Goal: Task Accomplishment & Management: Manage account settings

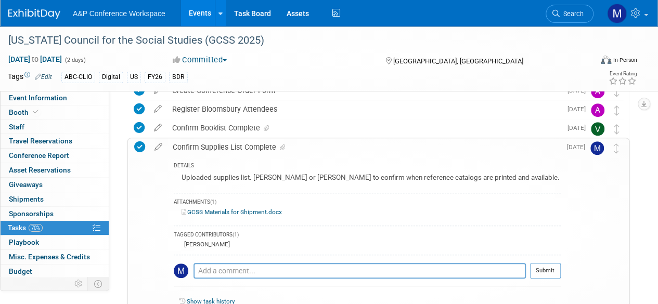
scroll to position [241, 0]
click at [230, 127] on div "Confirm Booklist Complete" at bounding box center [364, 128] width 394 height 18
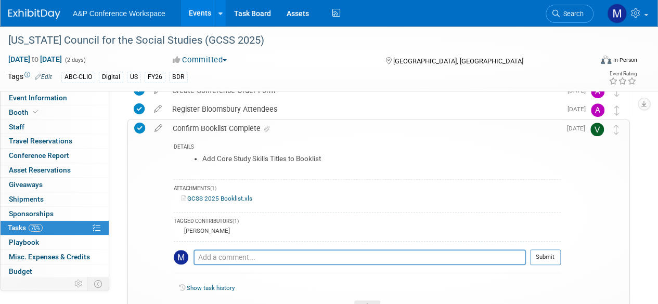
click at [218, 196] on link "GCSS 2025 Booklist.xls" at bounding box center [216, 198] width 71 height 7
click at [159, 126] on icon at bounding box center [158, 126] width 18 height 13
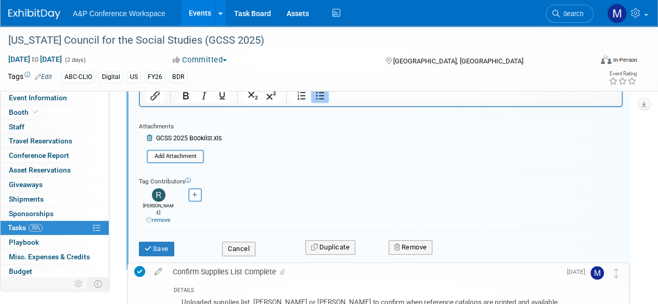
scroll to position [407, 0]
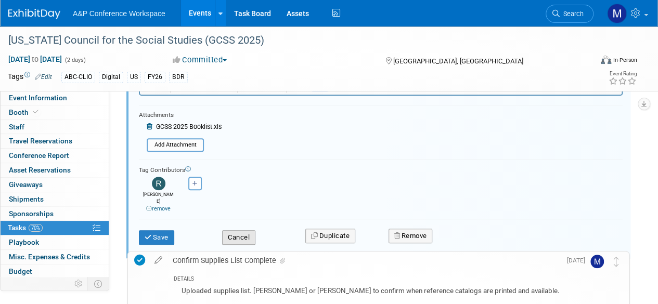
click at [232, 230] on button "Cancel" at bounding box center [238, 237] width 33 height 15
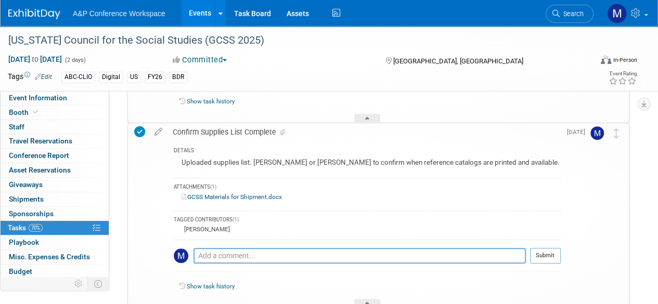
scroll to position [428, 0]
click at [157, 133] on icon at bounding box center [158, 129] width 18 height 13
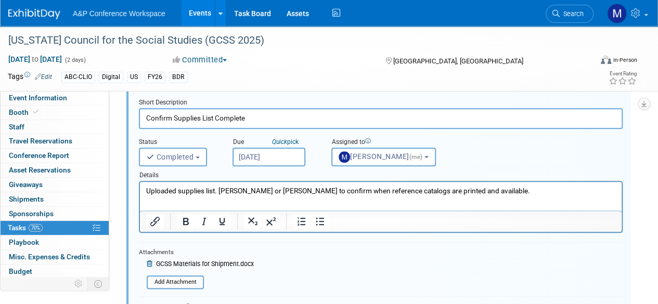
scroll to position [487, 0]
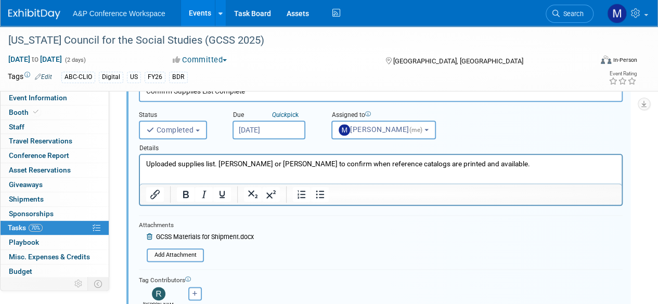
click at [213, 237] on span "GCSS Materials for Shipment.docx" at bounding box center [205, 236] width 98 height 7
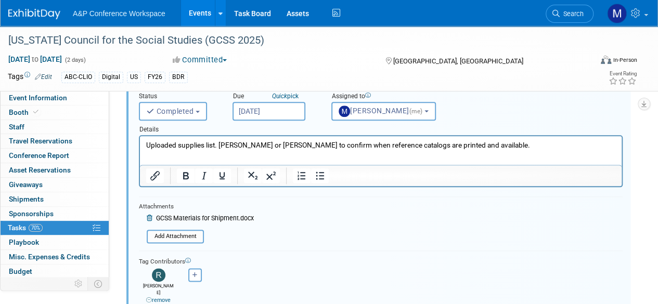
scroll to position [525, 0]
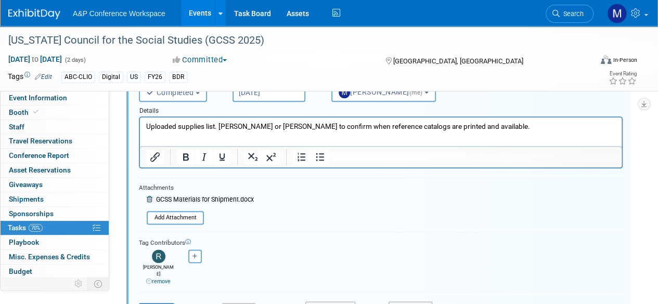
click at [149, 200] on icon at bounding box center [151, 200] width 8 height 6
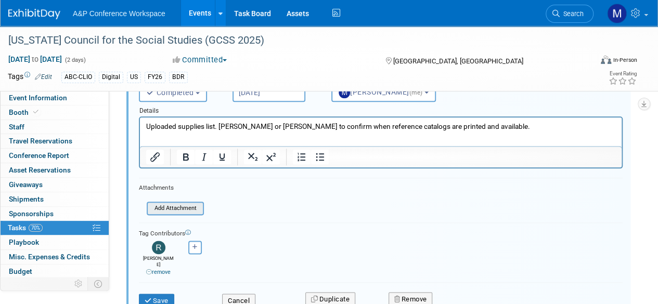
click at [181, 207] on input "file" at bounding box center [150, 208] width 106 height 11
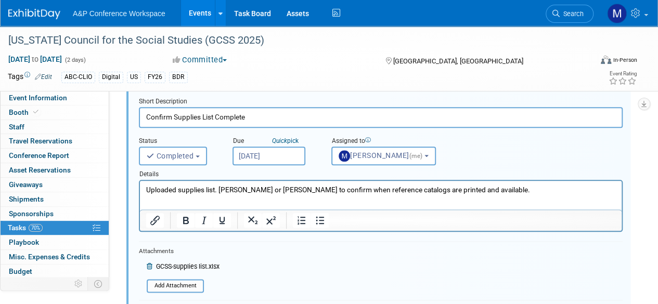
scroll to position [456, 0]
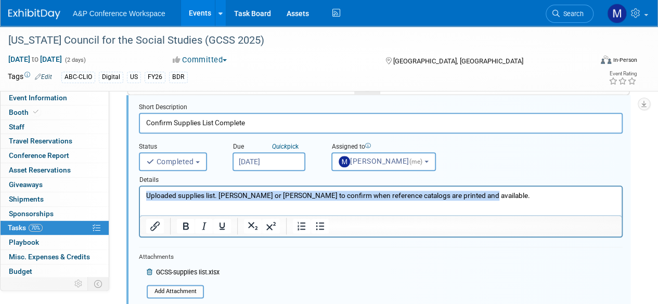
drag, startPoint x: 488, startPoint y: 200, endPoint x: 246, endPoint y: 374, distance: 298.5
click at [140, 188] on html "Uploaded supplies list. Veronica or Rosalie to confirm when reference catalogs …" at bounding box center [381, 194] width 482 height 14
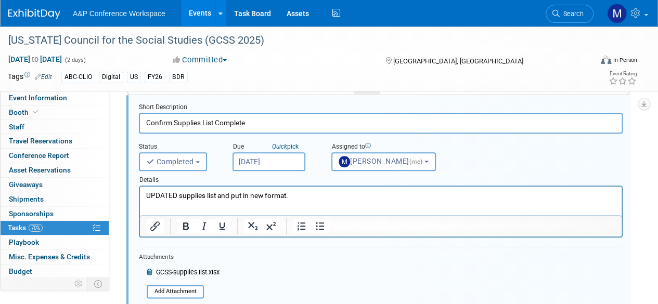
drag, startPoint x: 322, startPoint y: 193, endPoint x: 304, endPoint y: 192, distance: 17.7
click at [304, 192] on p "UPDATED supplies list and put in new format." at bounding box center [381, 196] width 470 height 10
click at [326, 199] on p "UPDATED supplies list and put in new format." at bounding box center [381, 196] width 470 height 10
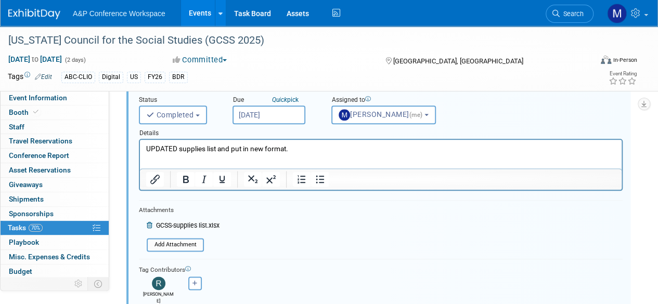
scroll to position [545, 0]
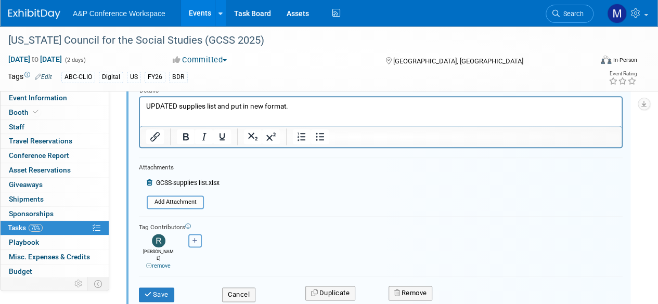
click at [193, 243] on button "button" at bounding box center [195, 241] width 14 height 14
select select
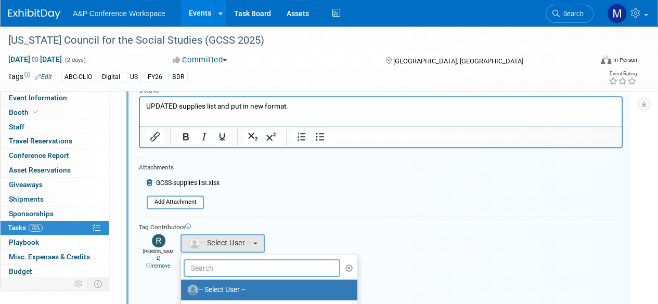
click at [234, 264] on input "text" at bounding box center [262, 269] width 157 height 18
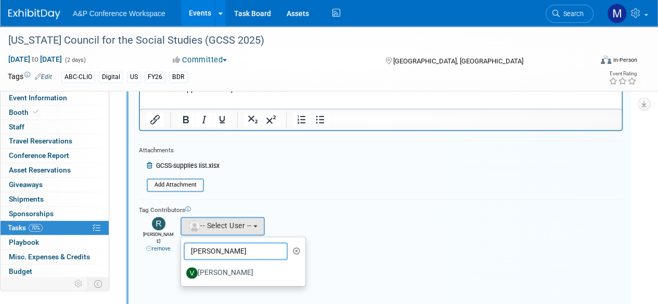
scroll to position [563, 0]
type input "veronica"
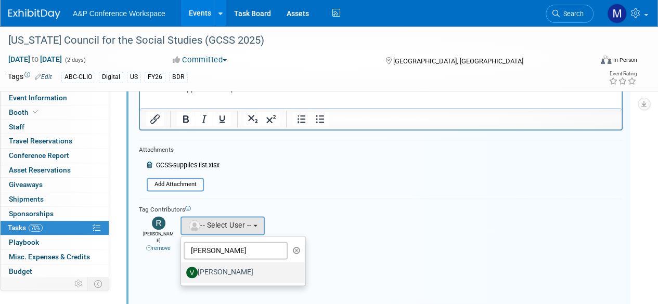
click at [222, 268] on label "Veronica Dove" at bounding box center [240, 272] width 109 height 17
click at [183, 268] on input "Veronica Dove" at bounding box center [179, 271] width 7 height 7
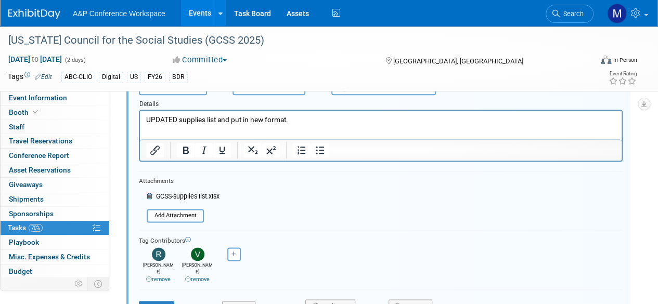
scroll to position [537, 0]
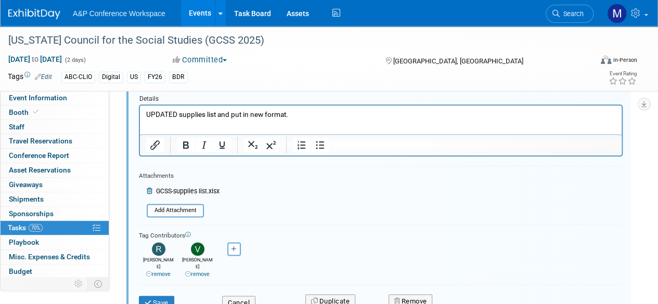
click at [303, 113] on p "UPDATED supplies list and put in new format." at bounding box center [381, 115] width 470 height 10
drag, startPoint x: 302, startPoint y: 115, endPoint x: 179, endPoint y: 119, distance: 122.3
click at [179, 119] on p "UPDATED supplies list and put in new format." at bounding box center [381, 115] width 470 height 10
click at [348, 119] on p "UPDATED and reformatted supplies list to match new specs." at bounding box center [381, 115] width 470 height 10
click at [160, 296] on button "Save" at bounding box center [156, 303] width 35 height 15
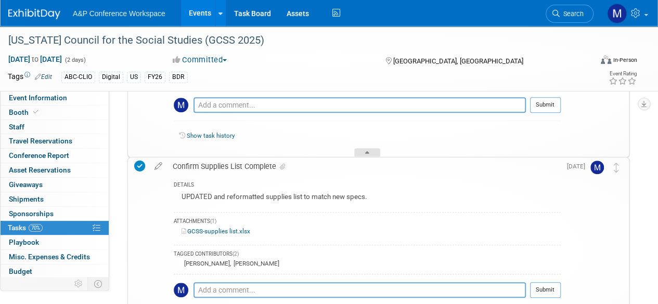
click at [365, 151] on icon at bounding box center [367, 154] width 4 height 6
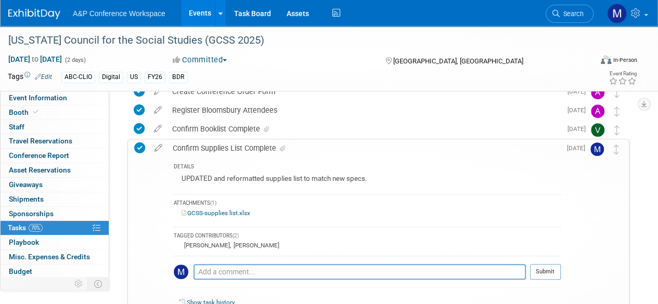
scroll to position [243, 0]
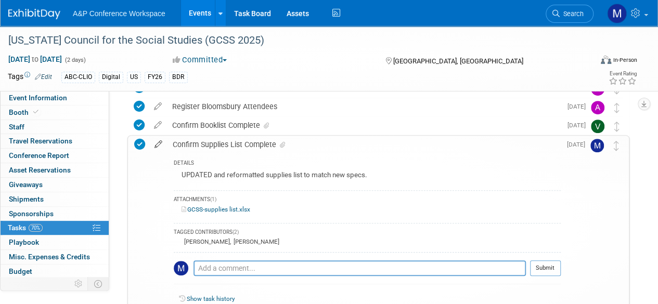
click at [158, 144] on icon at bounding box center [158, 142] width 18 height 13
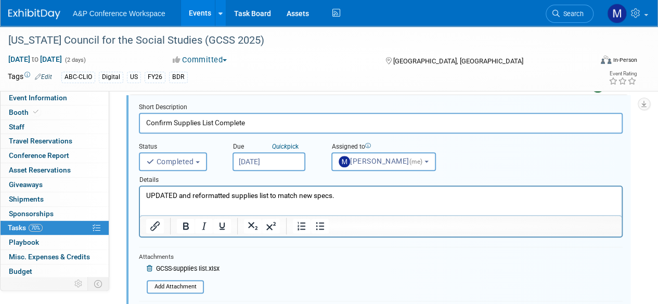
scroll to position [338, 0]
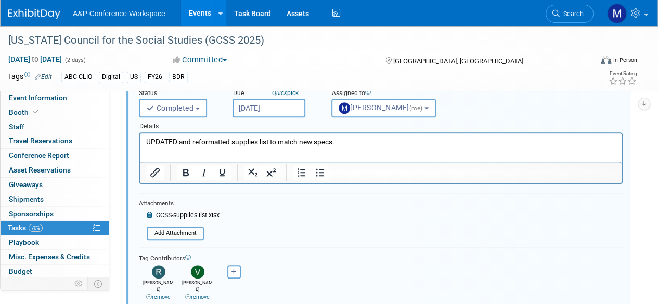
click at [147, 212] on icon at bounding box center [151, 215] width 8 height 6
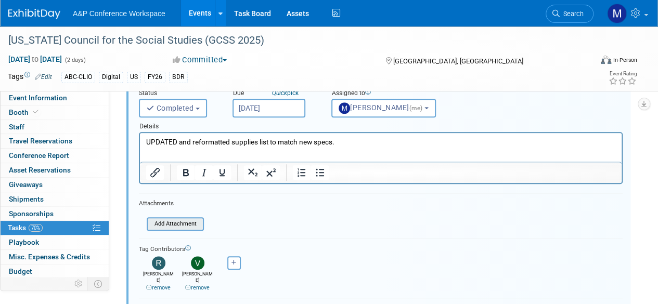
click at [166, 220] on input "file" at bounding box center [150, 223] width 106 height 11
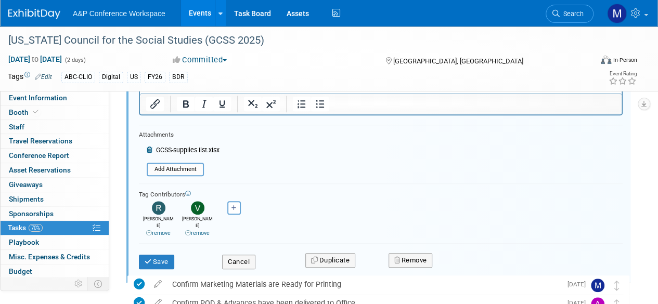
scroll to position [409, 0]
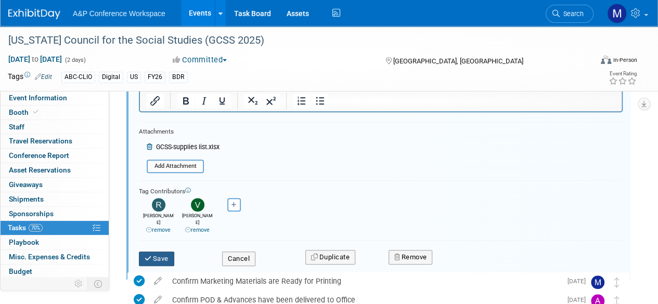
click at [162, 252] on button "Save" at bounding box center [156, 259] width 35 height 15
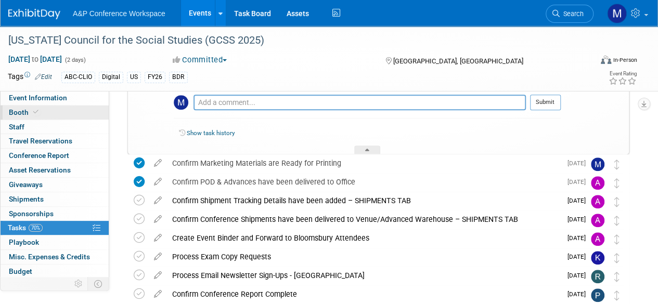
click at [52, 113] on link "Booth" at bounding box center [55, 113] width 108 height 14
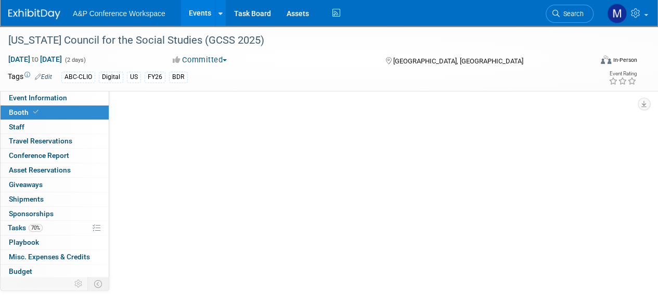
scroll to position [0, 0]
select select "CLDC - Digital/BDR"
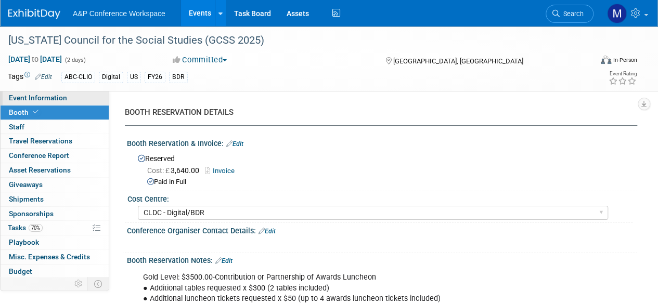
click at [47, 98] on span "Event Information" at bounding box center [38, 98] width 58 height 8
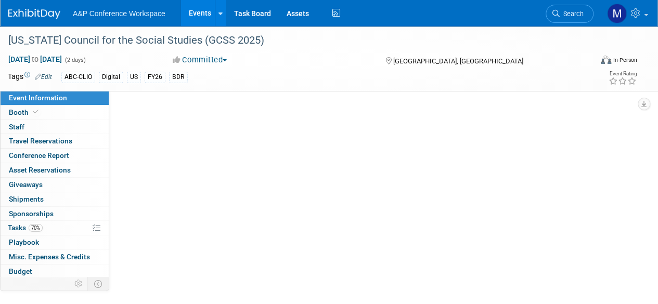
select select "Annual"
select select "Level 2"
select select "In-Person Booth"
select select "Schools"
select select "Bloomsbury Digital Resources"
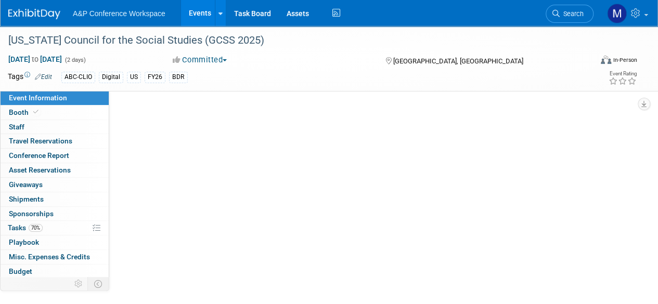
select select "Amanda Oney"
select select "Mark Strong"
select select "Rosalie Love"
select select "BDR Product Awareness and Trial Generation​"
